Goal: Information Seeking & Learning: Learn about a topic

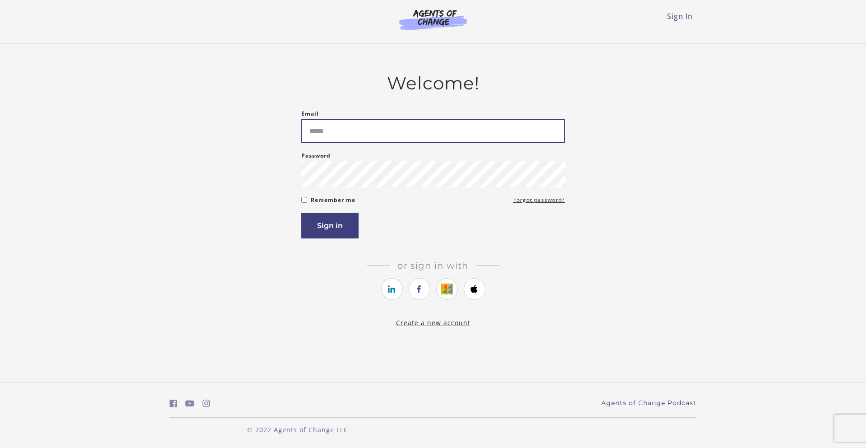
click at [342, 140] on input "Email" at bounding box center [433, 131] width 264 height 24
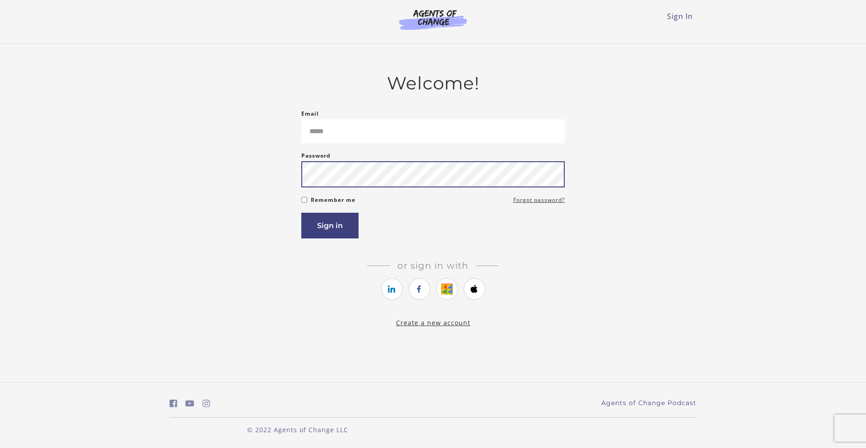
click at [308, 195] on form "Email Please enter a valid email address Password Password must be at least 8 c…" at bounding box center [433, 173] width 264 height 130
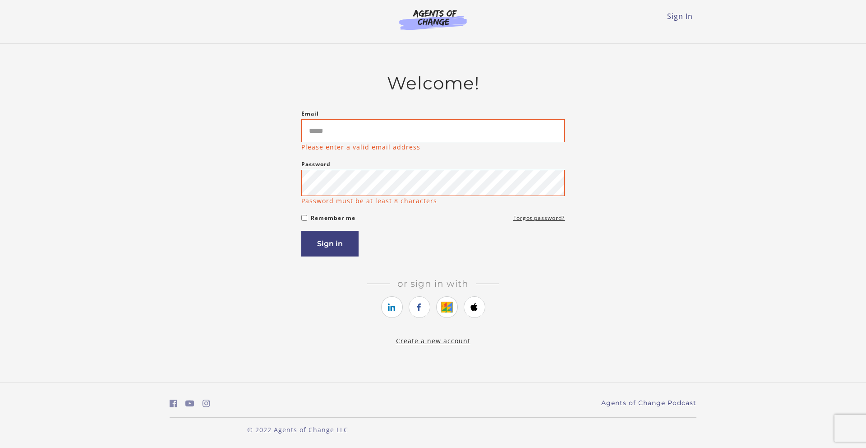
click at [326, 146] on p "Please enter a valid email address" at bounding box center [360, 146] width 119 height 9
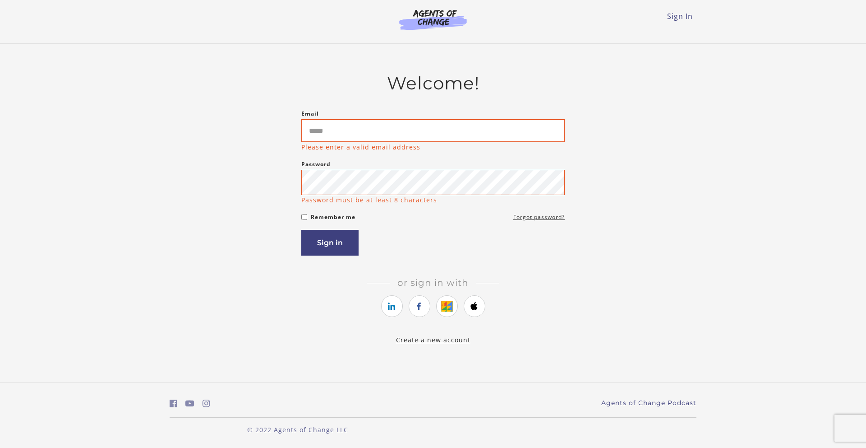
click at [325, 128] on input "Email" at bounding box center [433, 130] width 264 height 23
type input "**********"
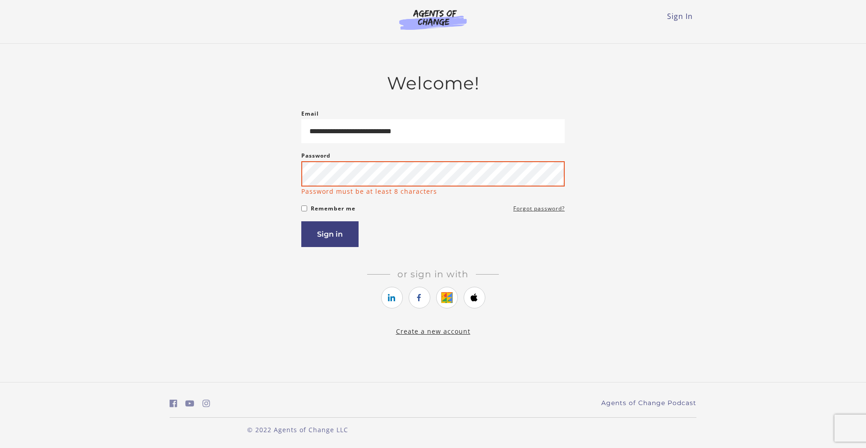
click at [301, 221] on button "Sign in" at bounding box center [329, 234] width 57 height 26
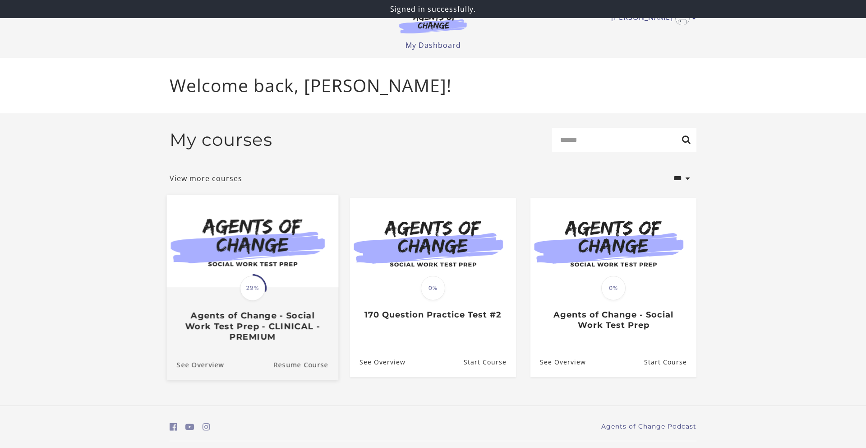
click at [254, 229] on img at bounding box center [252, 240] width 171 height 93
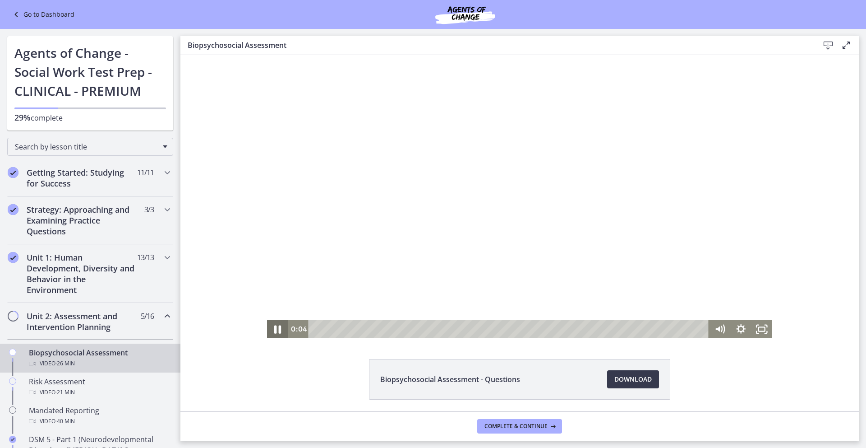
click at [279, 332] on icon "Pause" at bounding box center [277, 329] width 7 height 8
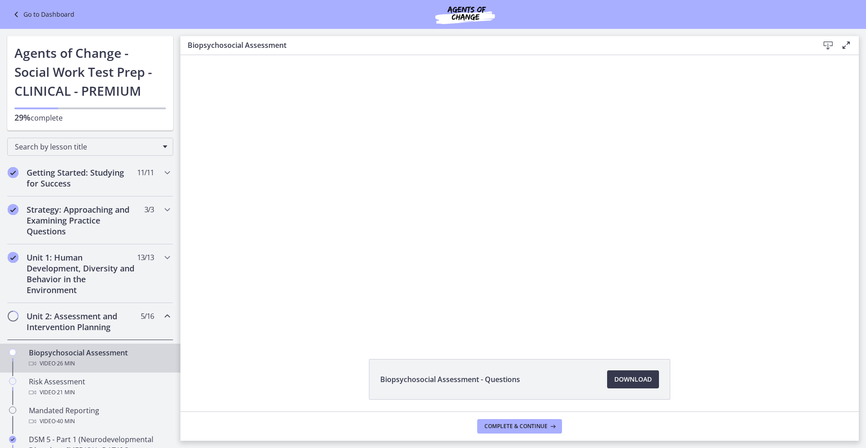
click at [164, 317] on icon "Chapters" at bounding box center [167, 315] width 11 height 11
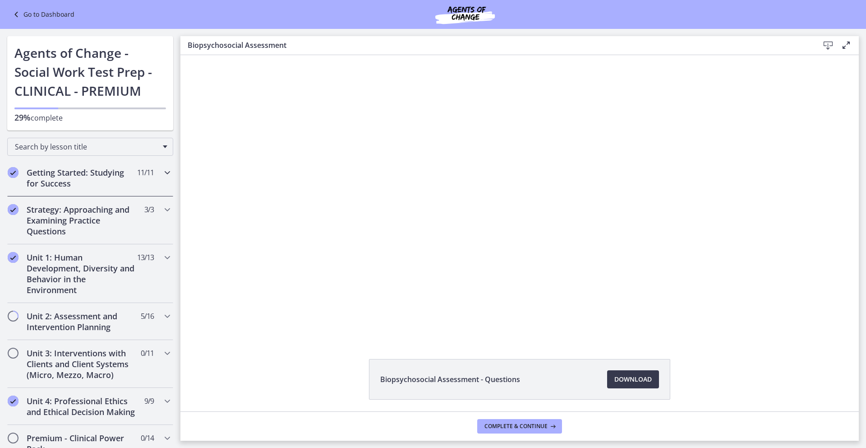
click at [95, 176] on h2 "Getting Started: Studying for Success" at bounding box center [82, 178] width 110 height 22
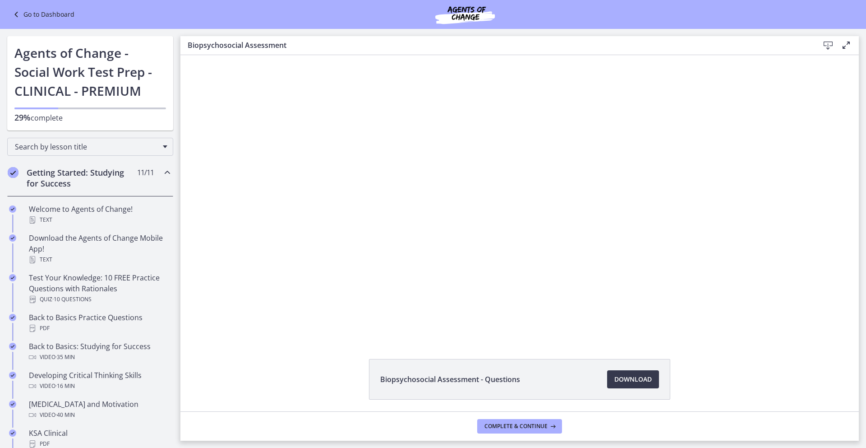
click at [157, 173] on div "Getting Started: Studying for Success 11 / 11 Completed" at bounding box center [90, 177] width 166 height 37
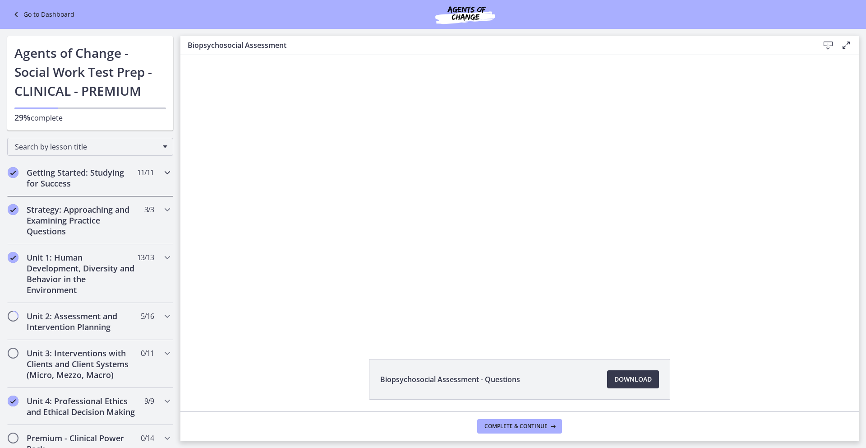
click at [162, 179] on div "Getting Started: Studying for Success 11 / 11 Completed" at bounding box center [90, 177] width 166 height 37
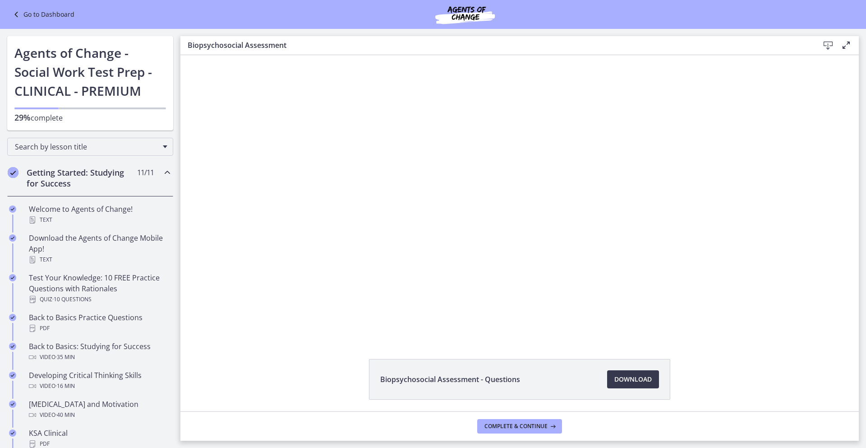
click at [162, 179] on div "Getting Started: Studying for Success 11 / 11 Completed" at bounding box center [90, 177] width 166 height 37
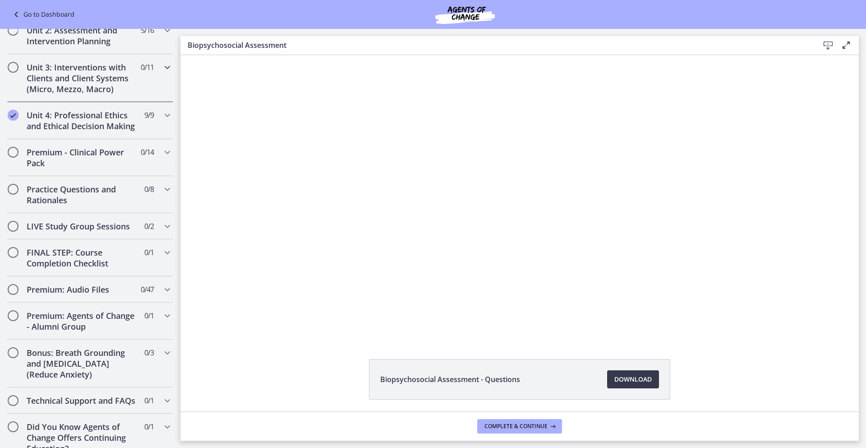
scroll to position [288, 0]
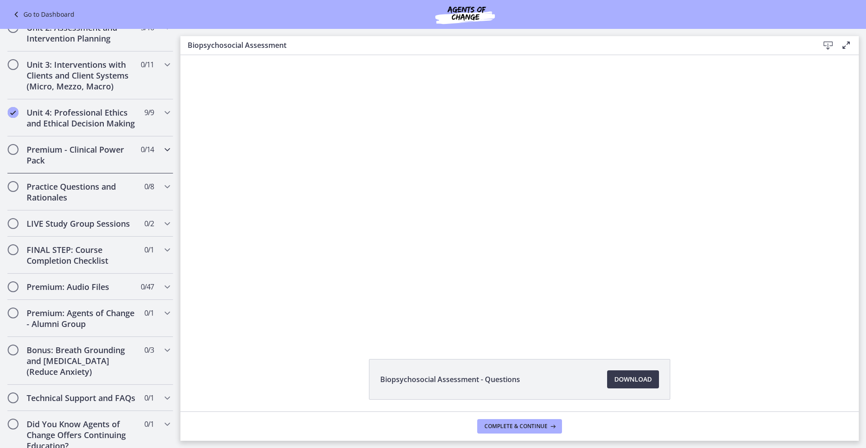
click at [160, 154] on div "Premium - Clinical Power Pack 0 / 14 Completed" at bounding box center [90, 154] width 166 height 37
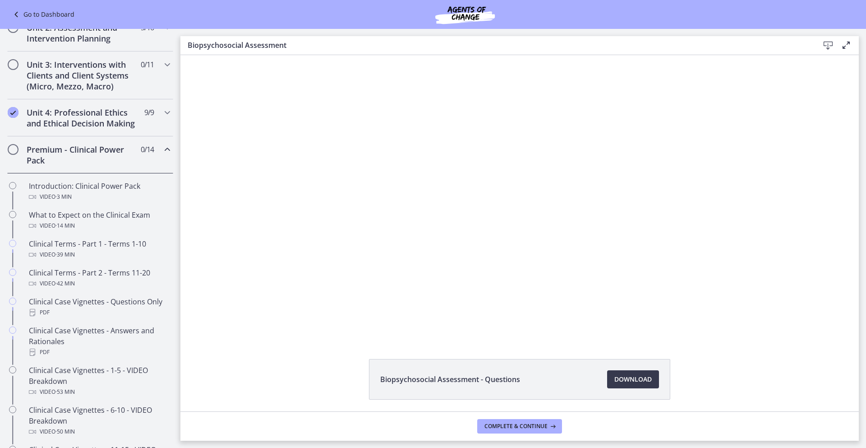
click at [160, 154] on div "Premium - Clinical Power Pack 0 / 14 Completed" at bounding box center [90, 154] width 166 height 37
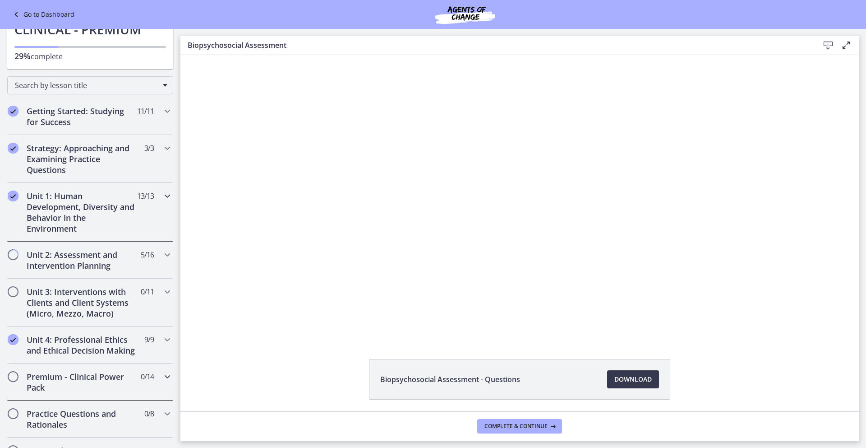
scroll to position [59, 0]
click at [142, 208] on div "Unit 1: Human Development, Diversity and Behavior in the Environment 13 / 13 Co…" at bounding box center [90, 214] width 166 height 59
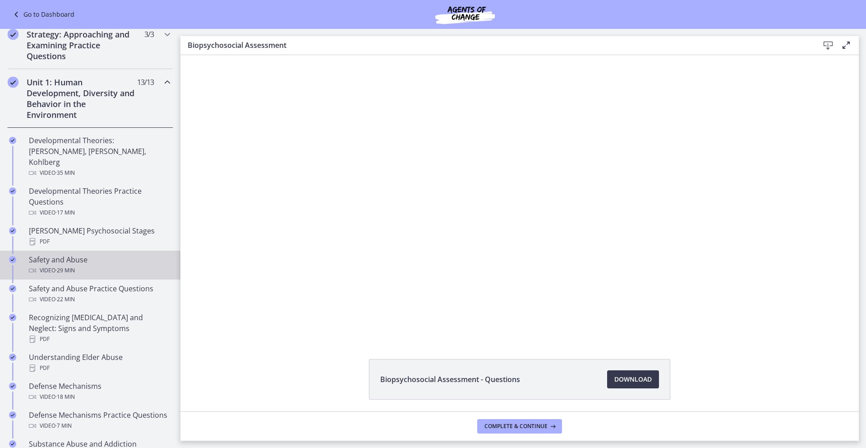
scroll to position [48, 0]
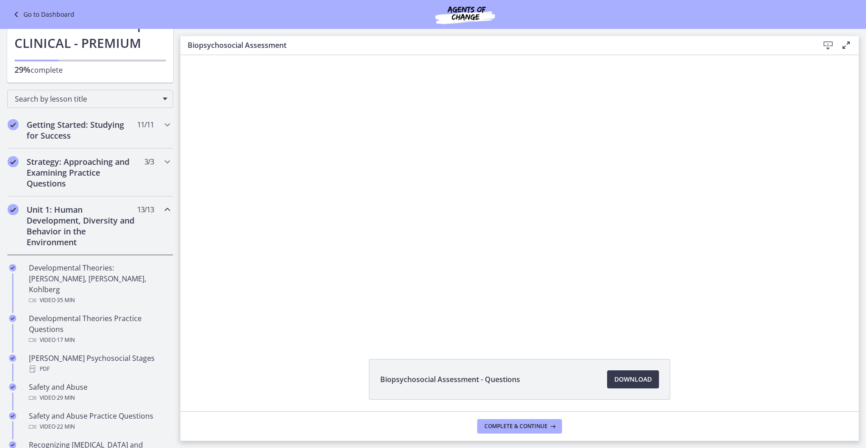
click at [167, 222] on div "Unit 1: Human Development, Diversity and Behavior in the Environment 13 / 13 Co…" at bounding box center [90, 225] width 166 height 59
